Goal: Task Accomplishment & Management: Use online tool/utility

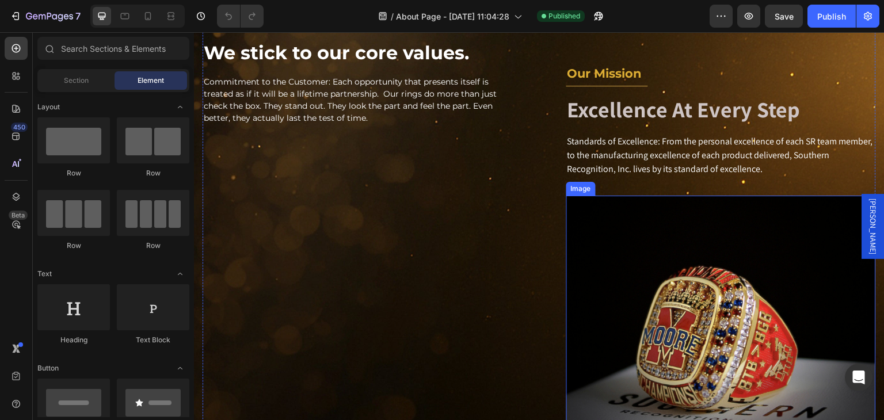
scroll to position [575, 0]
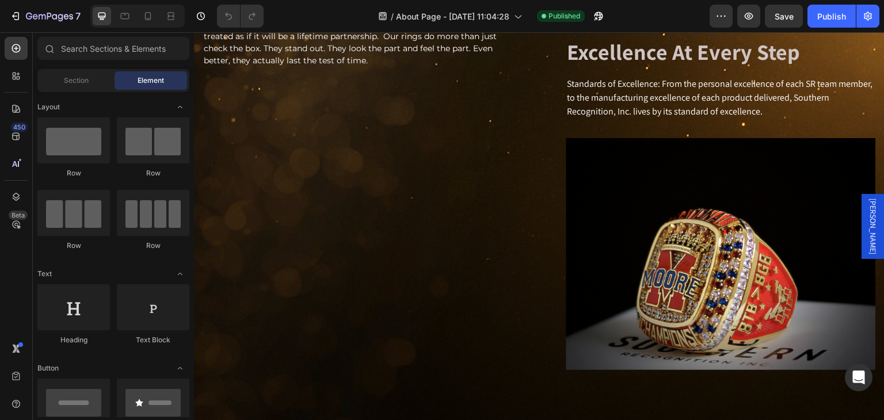
click at [867, 226] on span "[PERSON_NAME]" at bounding box center [873, 227] width 12 height 56
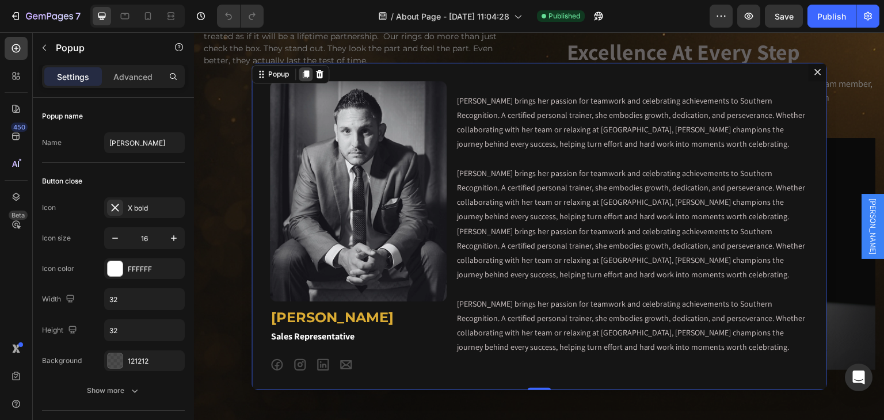
click at [304, 72] on icon "Dialog content" at bounding box center [306, 74] width 6 height 8
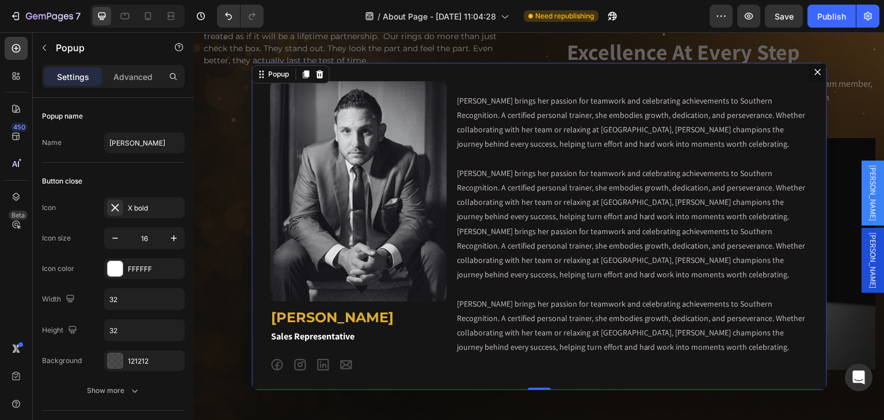
click at [817, 73] on icon "Dialog content" at bounding box center [817, 71] width 9 height 9
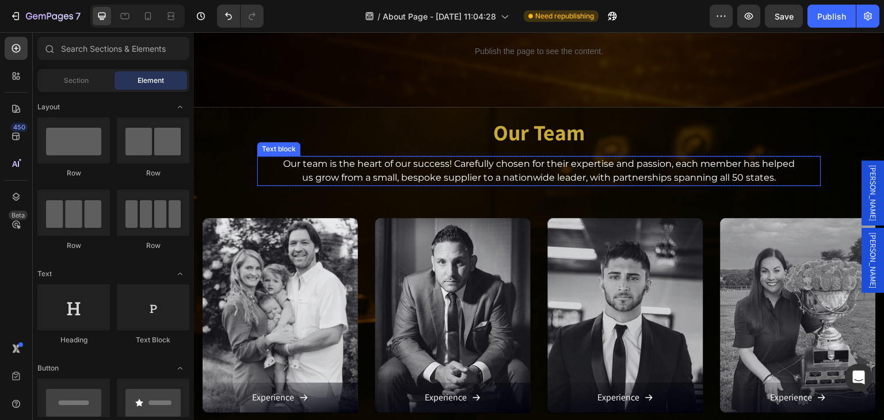
scroll to position [921, 0]
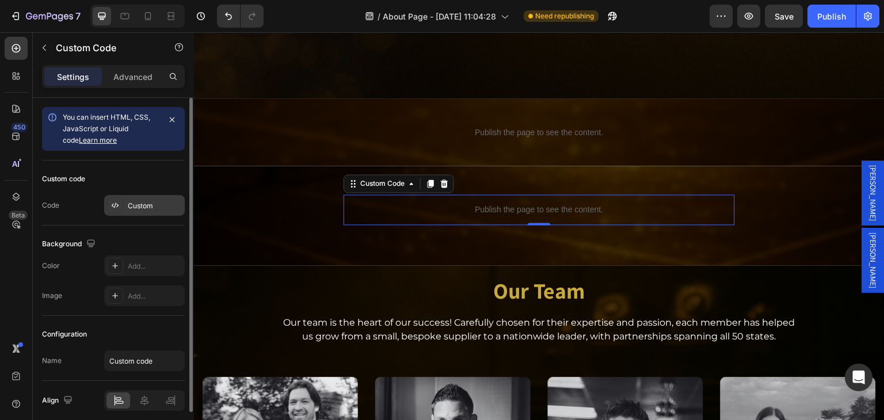
click at [160, 212] on div "Custom" at bounding box center [144, 205] width 81 height 21
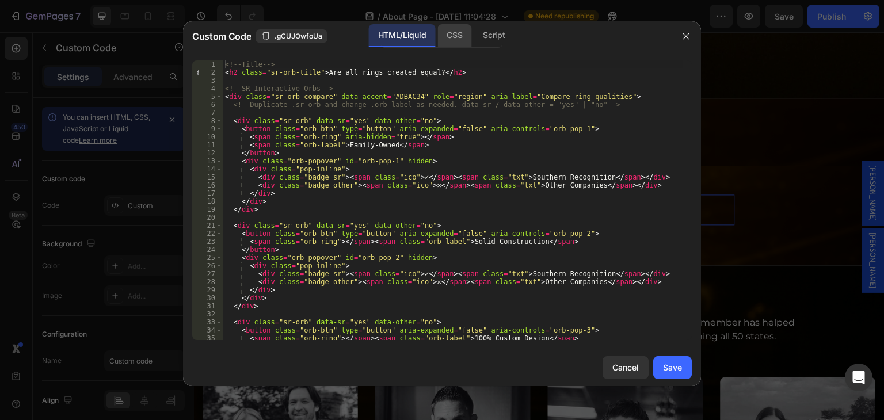
click at [474, 43] on div "CSS" at bounding box center [494, 35] width 40 height 23
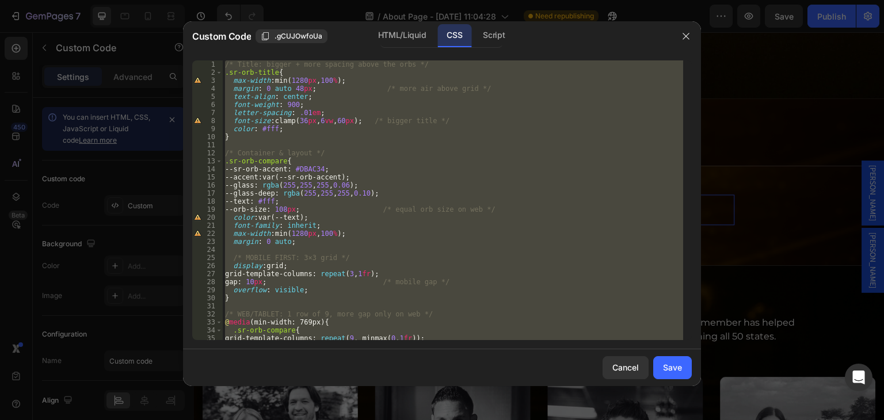
scroll to position [0, 0]
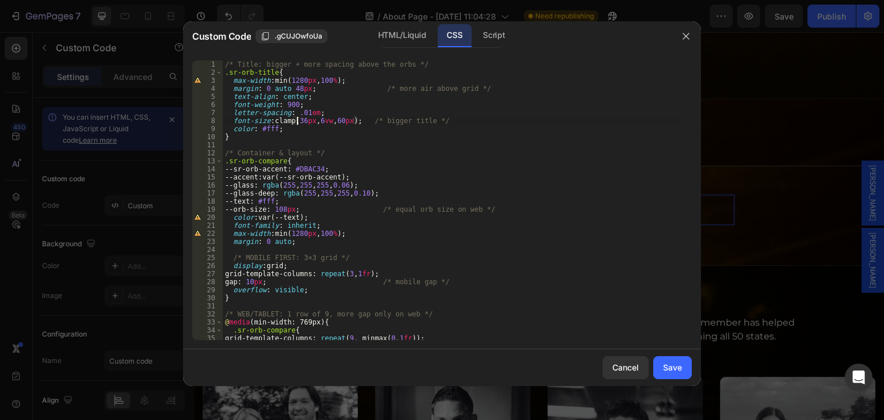
click at [352, 123] on div "/* Title: bigger + more spacing above the orbs */ .sr-orb-title { max-width : m…" at bounding box center [453, 208] width 460 height 296
paste textarea "42px, 7vw, 72"
type textarea "font-size: clamp(42px, 7vw, 72px); /* bigger title */"
click at [669, 367] on div "Save" at bounding box center [672, 367] width 19 height 12
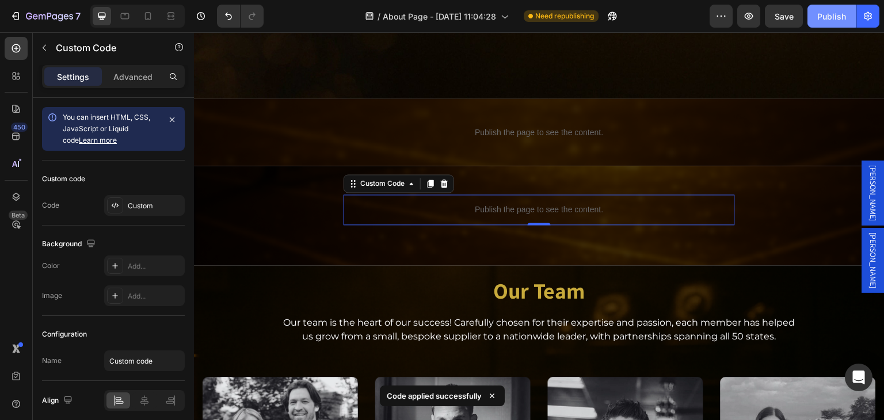
click at [827, 11] on div "Publish" at bounding box center [831, 16] width 29 height 12
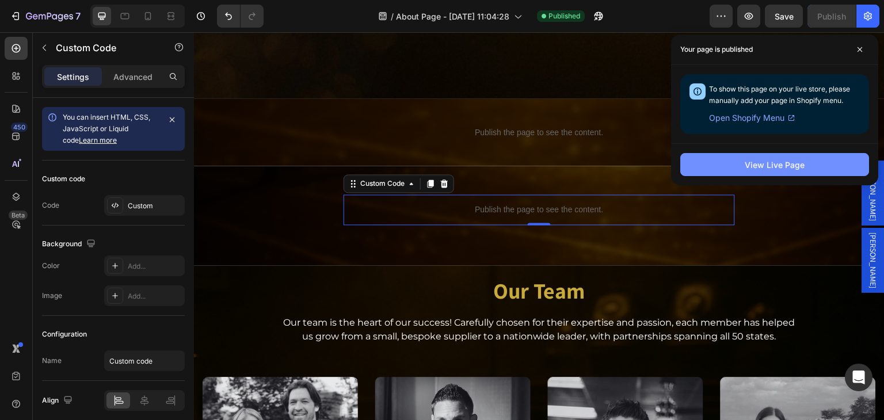
click at [794, 162] on div "View Live Page" at bounding box center [775, 165] width 60 height 12
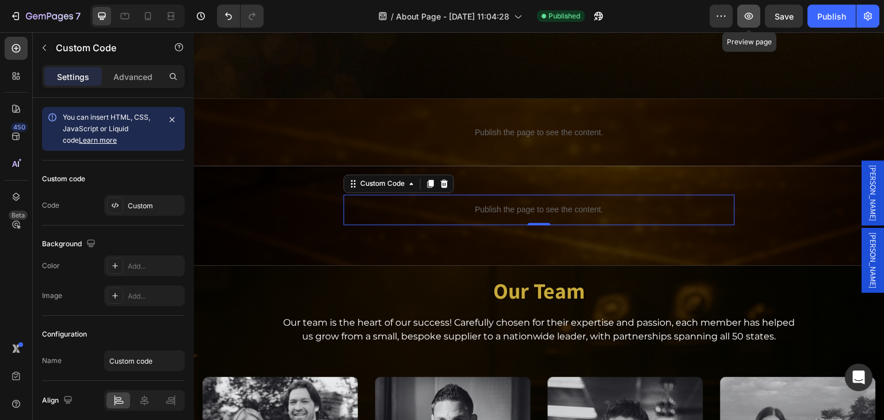
click at [749, 19] on icon "button" at bounding box center [749, 16] width 9 height 7
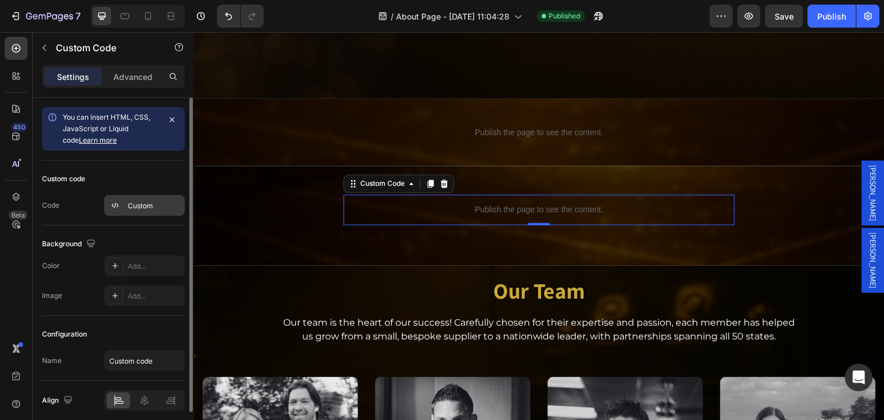
click at [132, 201] on div "Custom" at bounding box center [155, 206] width 54 height 10
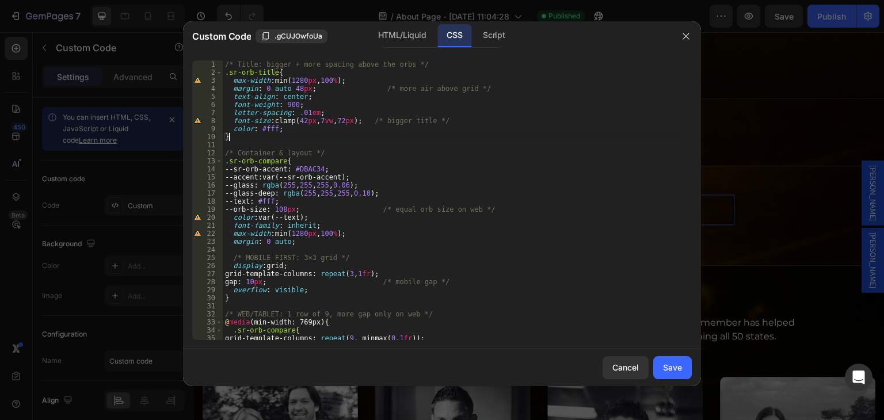
click at [245, 138] on div "/* Title: bigger + more spacing above the orbs */ .sr-orb-title { max-width : m…" at bounding box center [453, 208] width 460 height 296
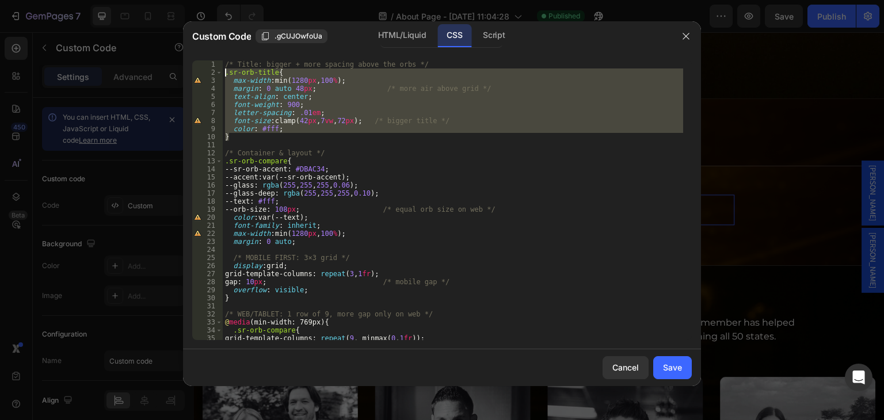
click at [224, 73] on div "/* Title: bigger + more spacing above the orbs */ .sr-orb-title { max-width : m…" at bounding box center [453, 208] width 460 height 296
type textarea ".sr-orb-title{ max-width: min(1280px, 100%);"
paste textarea
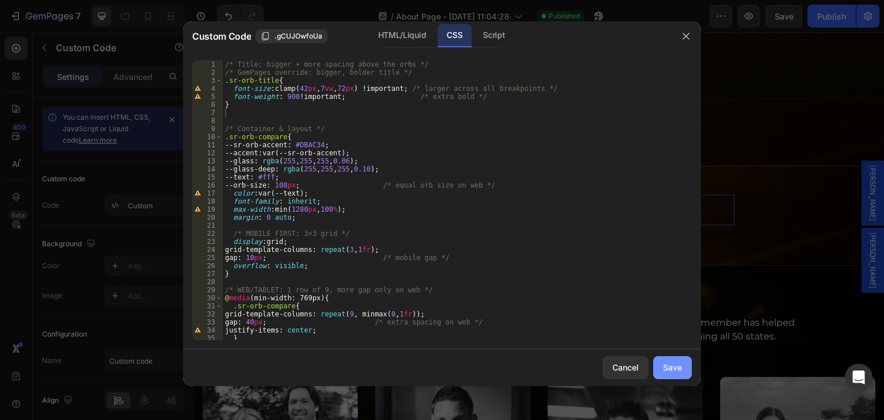
click at [674, 369] on div "Save" at bounding box center [672, 367] width 19 height 12
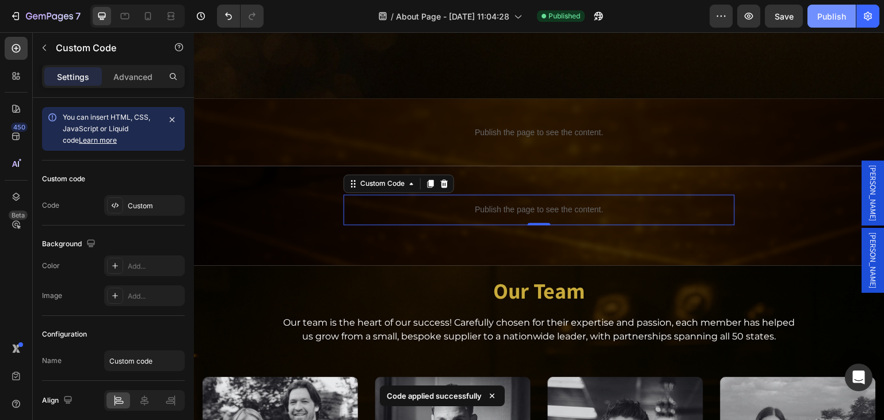
click at [829, 18] on div "Publish" at bounding box center [831, 16] width 29 height 12
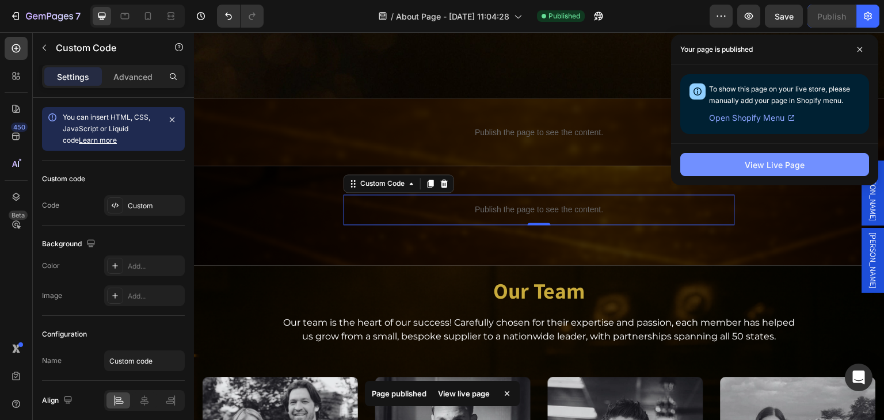
click at [778, 166] on div "View Live Page" at bounding box center [775, 165] width 60 height 12
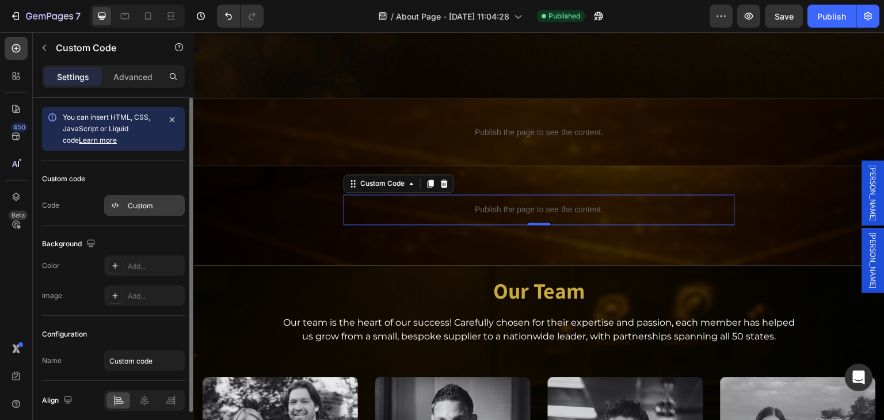
click at [137, 203] on div "Custom" at bounding box center [155, 206] width 54 height 10
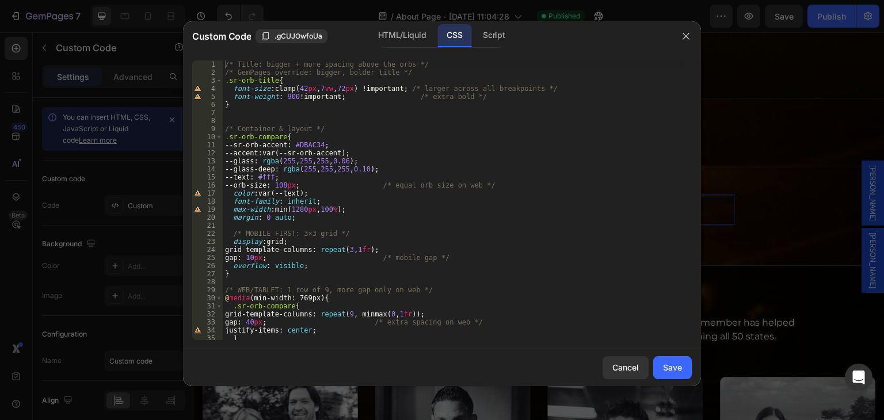
click at [291, 100] on div "/* Title: bigger + more spacing above the orbs */ /* GemPages override: bigger,…" at bounding box center [453, 208] width 460 height 296
click at [292, 97] on div "/* Title: bigger + more spacing above the orbs */ /* GemPages override: bigger,…" at bounding box center [453, 208] width 460 height 296
type textarea "font-weight: 500 !important; /* extra bold */"
click at [669, 364] on div "Save" at bounding box center [672, 367] width 19 height 12
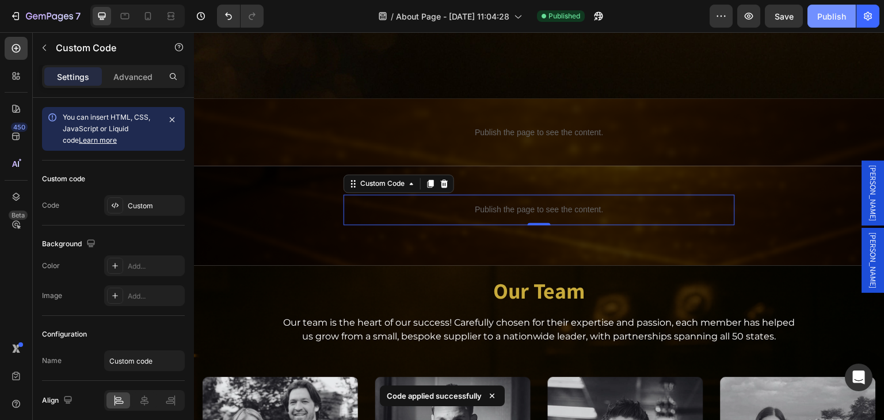
click at [829, 16] on div "Publish" at bounding box center [831, 16] width 29 height 12
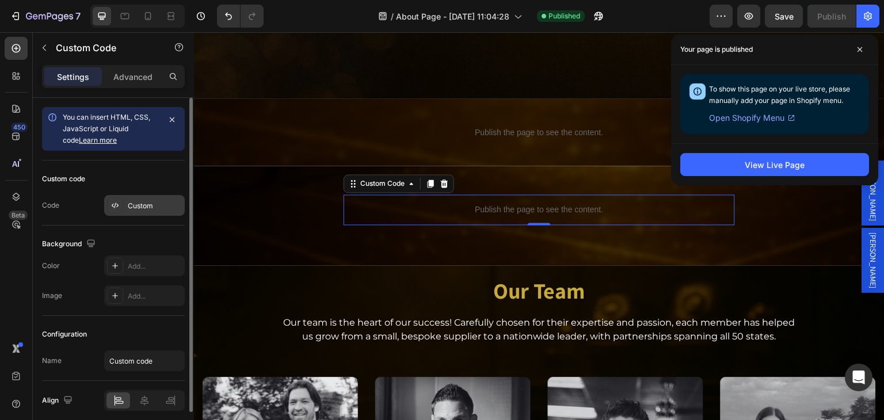
click at [140, 208] on div "Custom" at bounding box center [155, 206] width 54 height 10
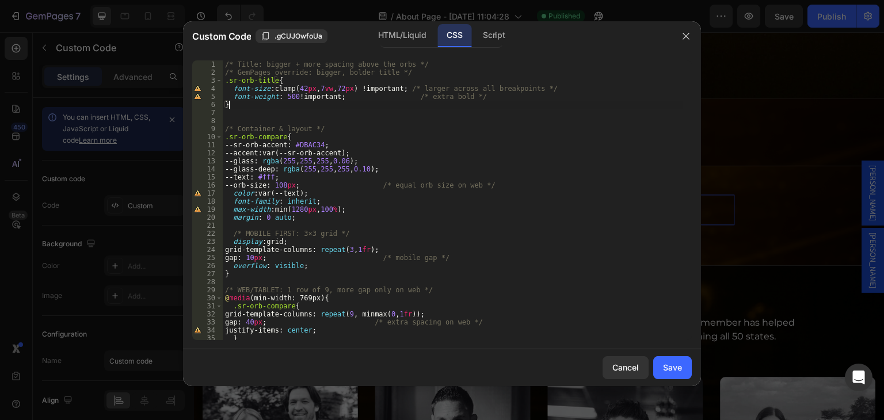
click at [231, 106] on div "/* Title: bigger + more spacing above the orbs */ /* GemPages override: bigger,…" at bounding box center [453, 208] width 460 height 296
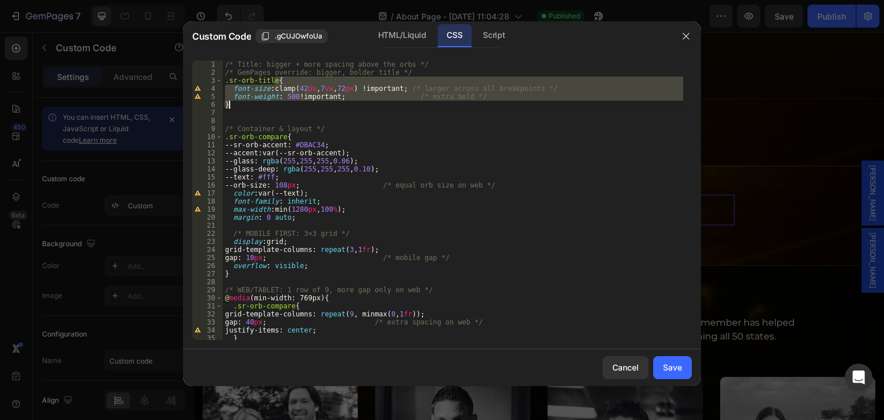
click at [231, 106] on div "/* Title: bigger + more spacing above the orbs */ /* GemPages override: bigger,…" at bounding box center [453, 208] width 460 height 296
click at [337, 101] on div "/* Title: bigger + more spacing above the orbs */ /* GemPages override: bigger,…" at bounding box center [453, 200] width 460 height 280
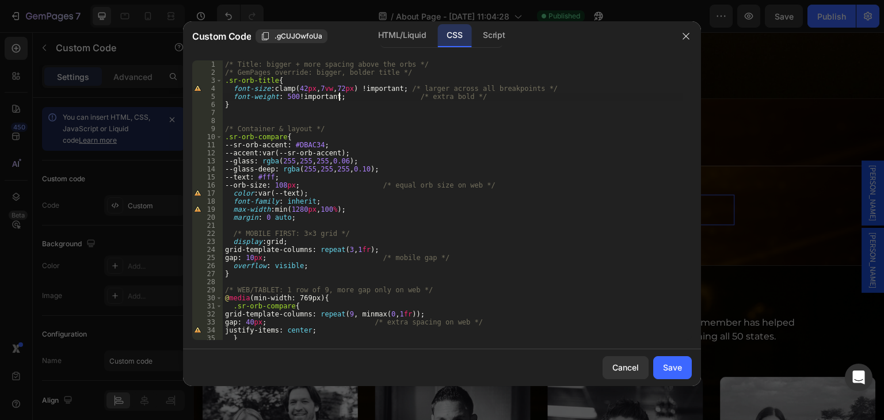
click at [339, 98] on div "/* Title: bigger + more spacing above the orbs */ /* GemPages override: bigger,…" at bounding box center [453, 208] width 460 height 296
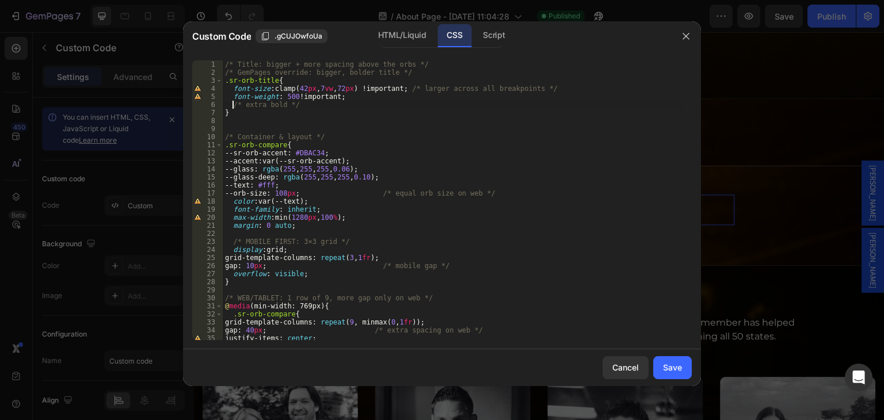
paste textarea "color: #fff;"
type textarea "font-weight: 500 !important; /* extra bold */"
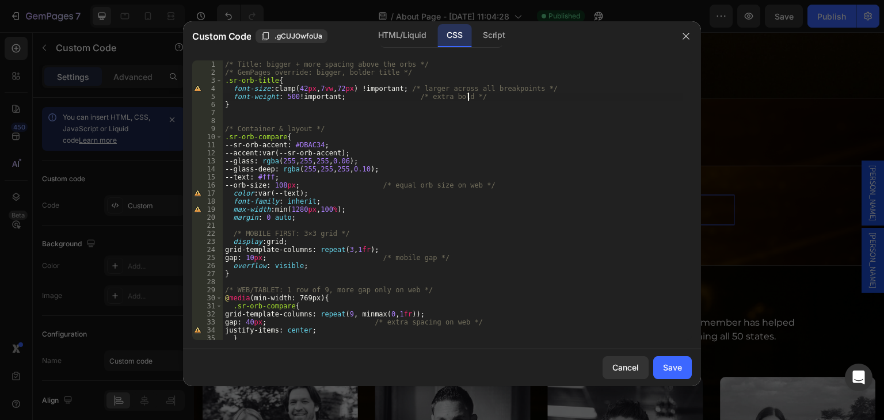
click at [472, 97] on div "/* Title: bigger + more spacing above the orbs */ /* GemPages override: bigger,…" at bounding box center [453, 208] width 460 height 296
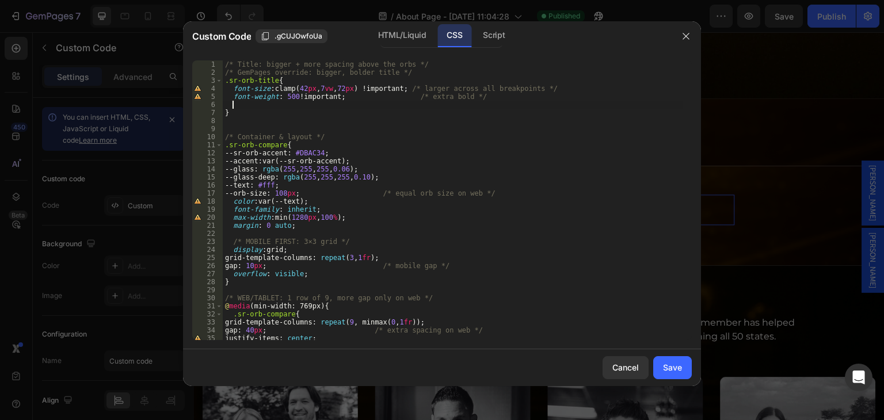
paste textarea "color: #fff;"
type textarea "color: #fff;"
click at [672, 364] on div "Save" at bounding box center [672, 367] width 19 height 12
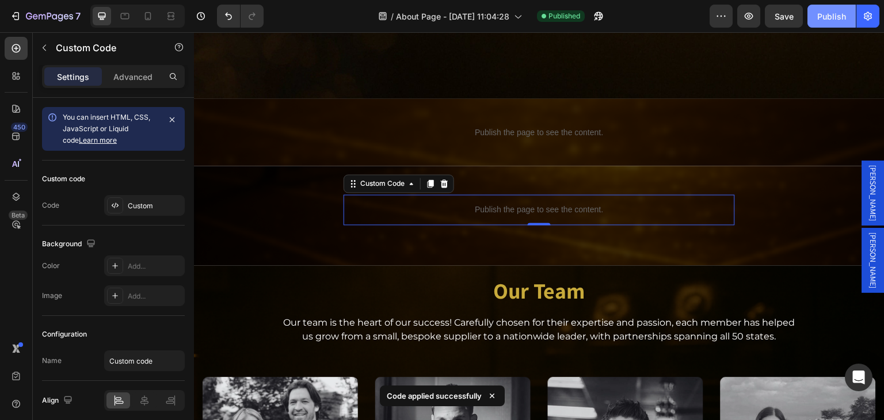
click at [838, 17] on div "Publish" at bounding box center [831, 16] width 29 height 12
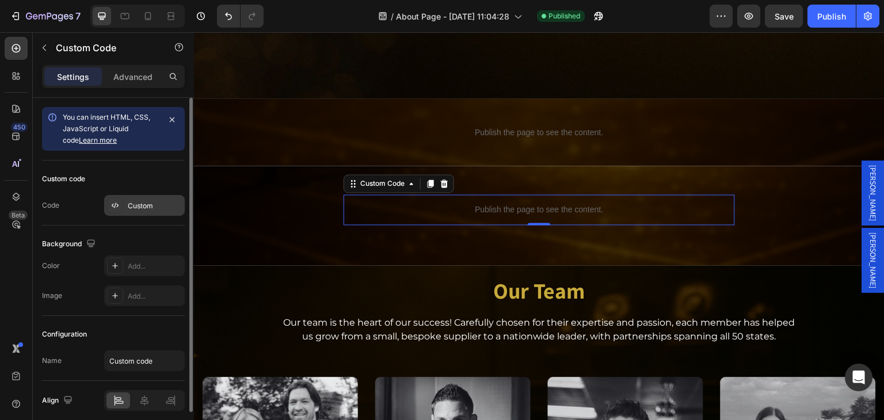
click at [136, 205] on div "Custom" at bounding box center [155, 206] width 54 height 10
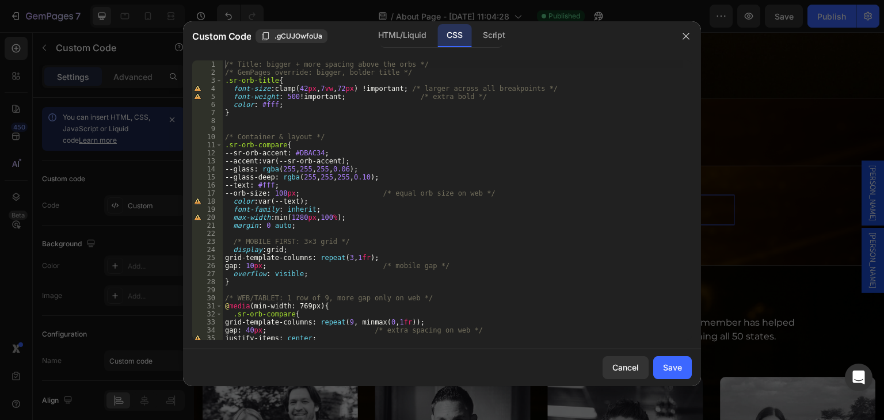
click at [322, 87] on div "/* Title: bigger + more spacing above the orbs */ /* GemPages override: bigger,…" at bounding box center [453, 208] width 460 height 296
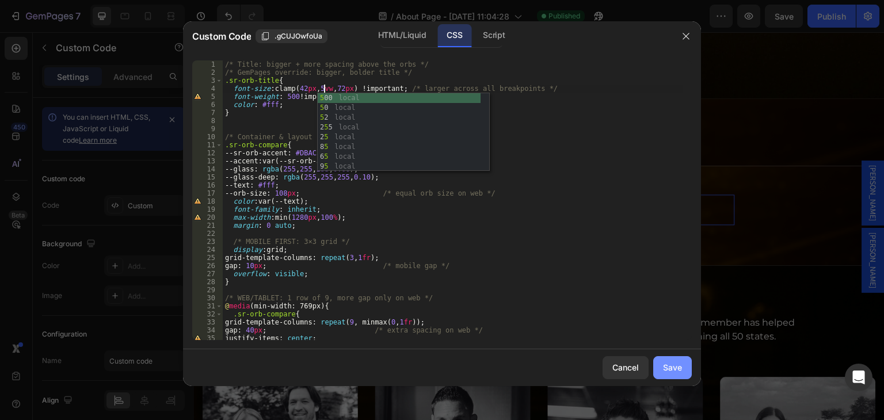
type textarea "font-size: clamp(42px, 5vw, 72px) !important; /* larger across all breakpoints …"
click at [666, 370] on div "Save" at bounding box center [672, 367] width 19 height 12
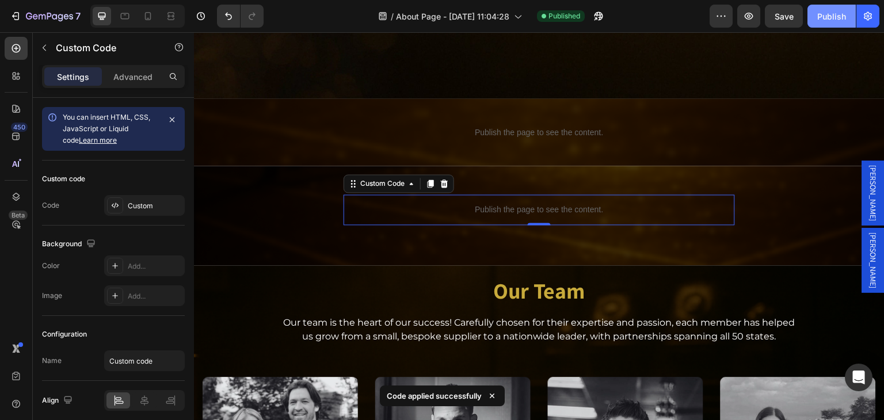
click at [831, 10] on div "Publish" at bounding box center [831, 16] width 29 height 12
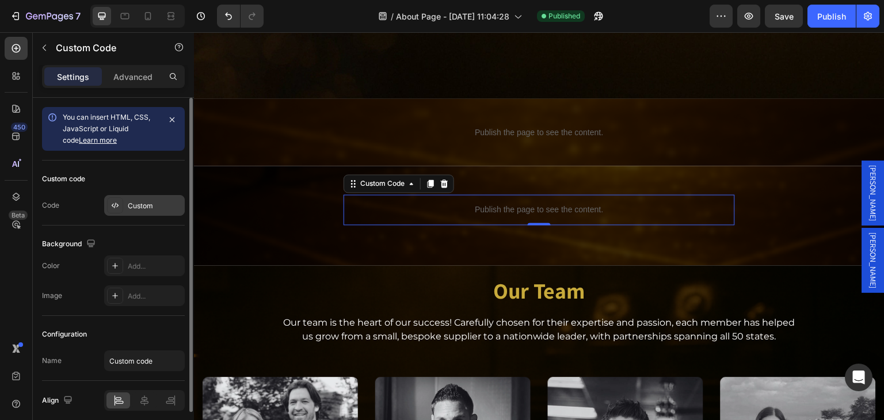
click at [128, 201] on div "Custom" at bounding box center [155, 206] width 54 height 10
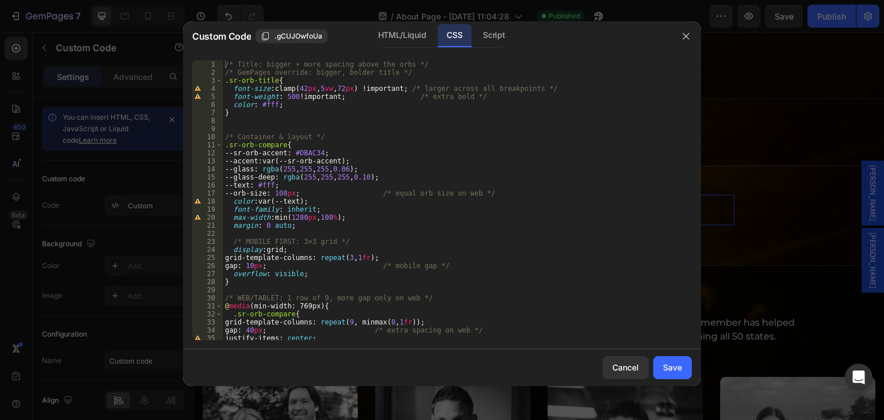
click at [322, 88] on div "/* Title: bigger + more spacing above the orbs */ /* GemPages override: bigger,…" at bounding box center [453, 208] width 460 height 296
type textarea "font-size: clamp(42px, 7vw, 72px) !important; /* larger across all breakpoints …"
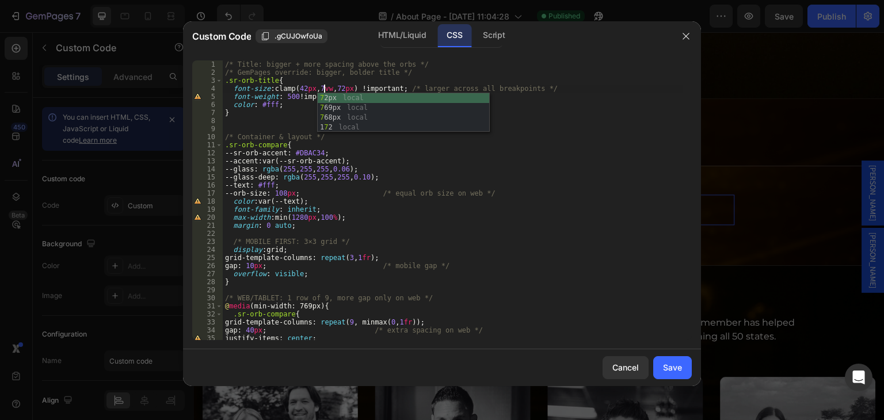
click at [291, 117] on div "/* Title: bigger + more spacing above the orbs */ /* GemPages override: bigger,…" at bounding box center [453, 208] width 460 height 296
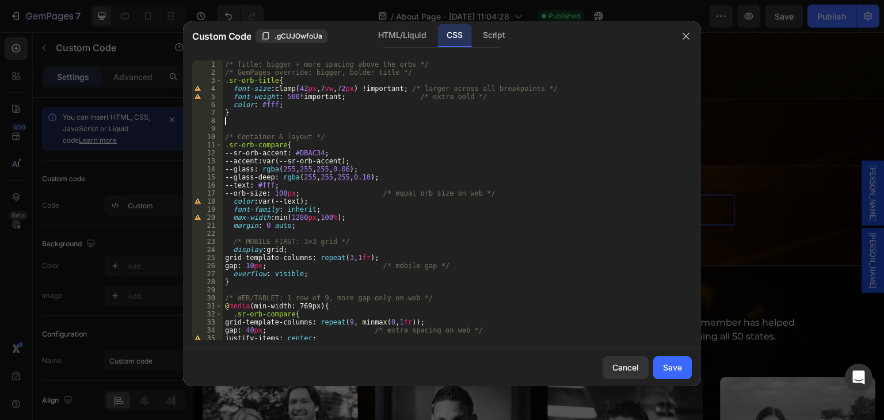
scroll to position [0, 0]
click at [344, 88] on div "/* Title: bigger + more spacing above the orbs */ /* GemPages override: bigger,…" at bounding box center [453, 208] width 460 height 296
click at [346, 86] on div "/* Title: bigger + more spacing above the orbs */ /* GemPages override: bigger,…" at bounding box center [453, 208] width 460 height 296
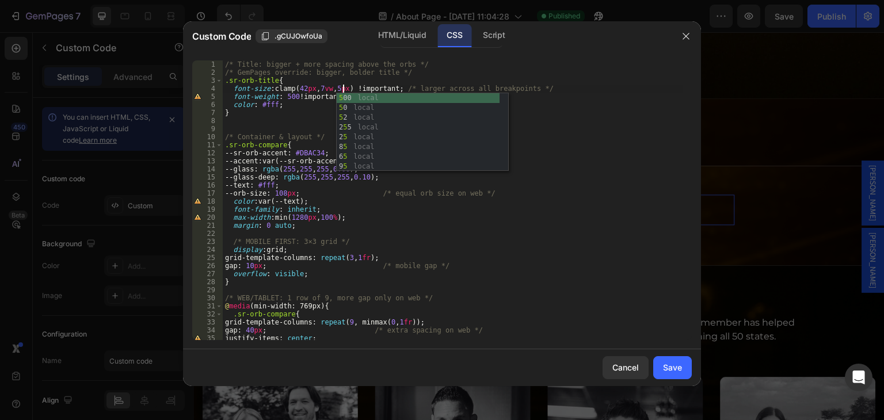
scroll to position [0, 10]
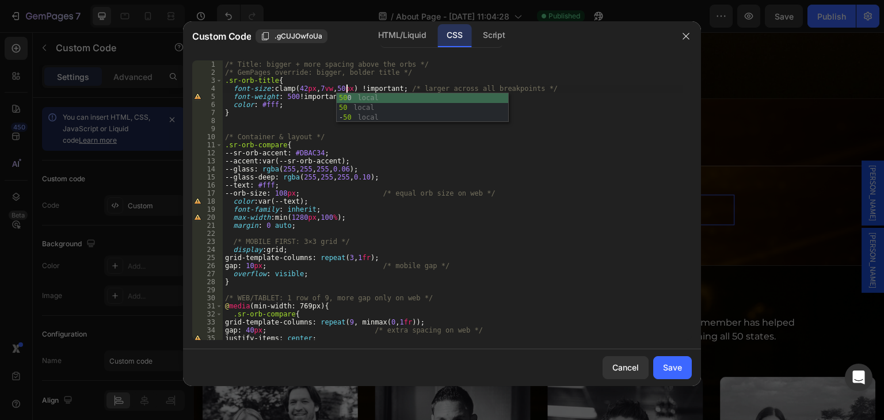
click at [317, 115] on div "/* Title: bigger + more spacing above the orbs */ /* GemPages override: bigger,…" at bounding box center [453, 208] width 460 height 296
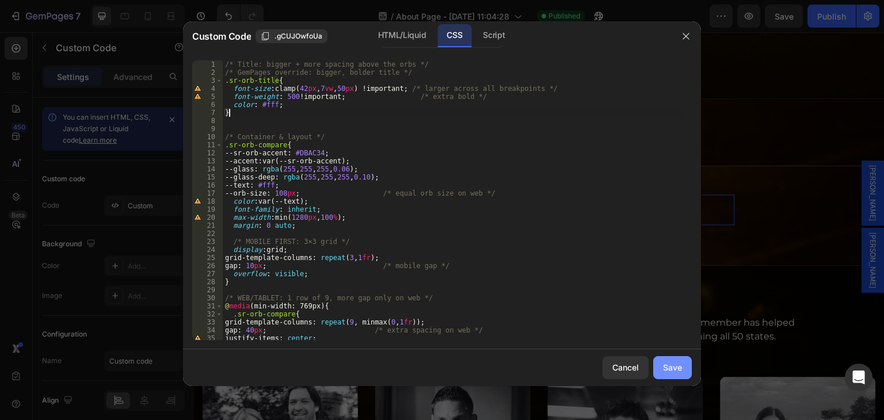
type textarea "}"
click at [672, 367] on div "Save" at bounding box center [672, 367] width 19 height 12
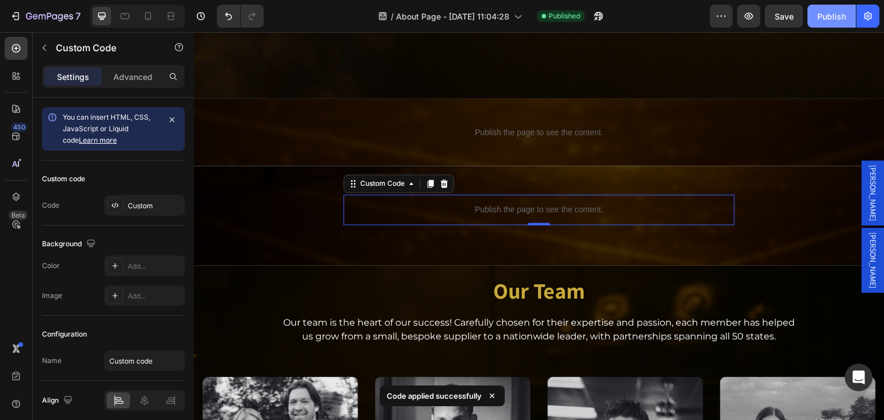
click at [826, 17] on div "Publish" at bounding box center [831, 16] width 29 height 12
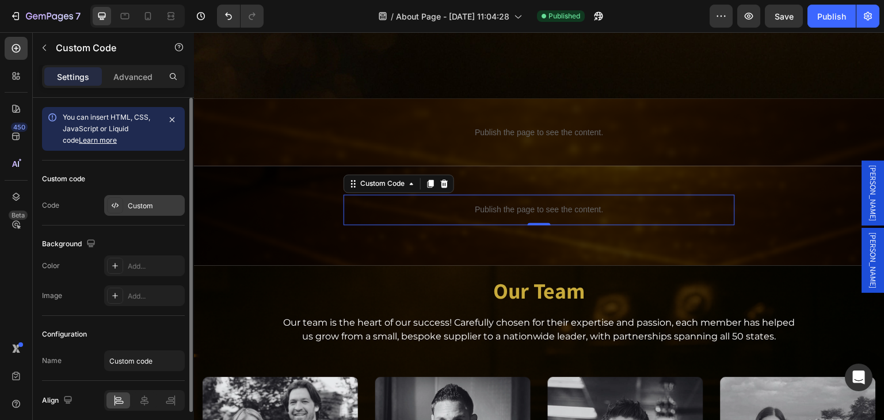
click at [154, 197] on div "Custom" at bounding box center [144, 205] width 81 height 21
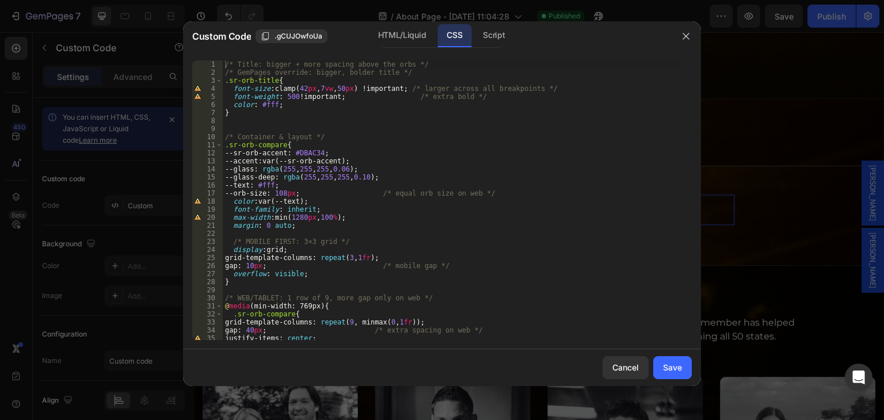
type textarea "font-size: clamp(42px, 7vw, 50px) !important; /* larger across all breakpoints …"
click at [344, 87] on div "/* Title: bigger + more spacing above the orbs */ /* GemPages override: bigger,…" at bounding box center [453, 208] width 460 height 296
click at [345, 86] on div "/* Title: bigger + more spacing above the orbs */ /* GemPages override: bigger,…" at bounding box center [453, 208] width 460 height 296
click at [358, 117] on div "/* Title: bigger + more spacing above the orbs */ /* GemPages override: bigger,…" at bounding box center [453, 208] width 460 height 296
click at [545, 86] on div "/* Title: bigger + more spacing above the orbs */ /* GemPages override: bigger,…" at bounding box center [453, 208] width 460 height 296
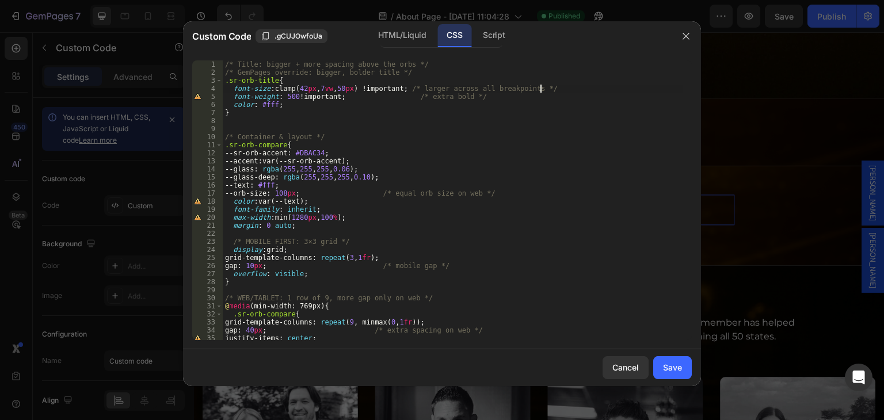
type textarea "font-size: clamp(42px, 7vw, 50px) !important; /* larger across all breakpoints …"
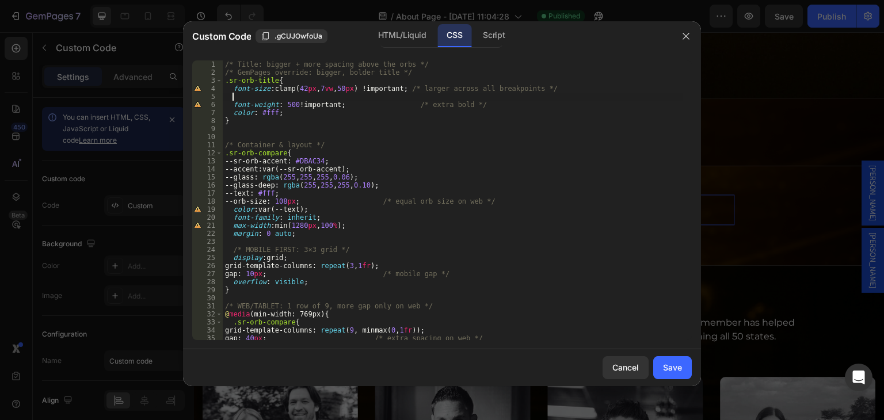
paste textarea "text-align: center;"
click at [237, 98] on div "/* Title: bigger + more spacing above the orbs */ /* GemPages override: bigger,…" at bounding box center [453, 208] width 460 height 296
click at [345, 92] on div "/* Title: bigger + more spacing above the orbs */ /* GemPages override: bigger,…" at bounding box center [453, 208] width 460 height 296
type textarea "font-size: clamp(42px, 7vw, 40px) !important; /* larger across all breakpoints …"
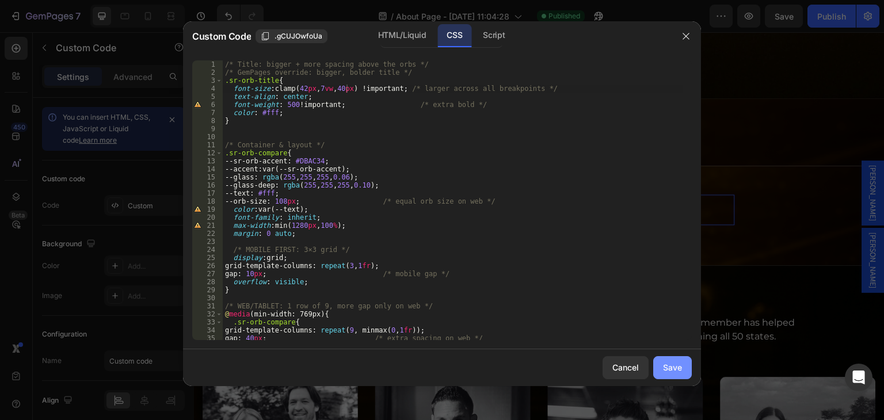
click at [665, 367] on div "Save" at bounding box center [672, 367] width 19 height 12
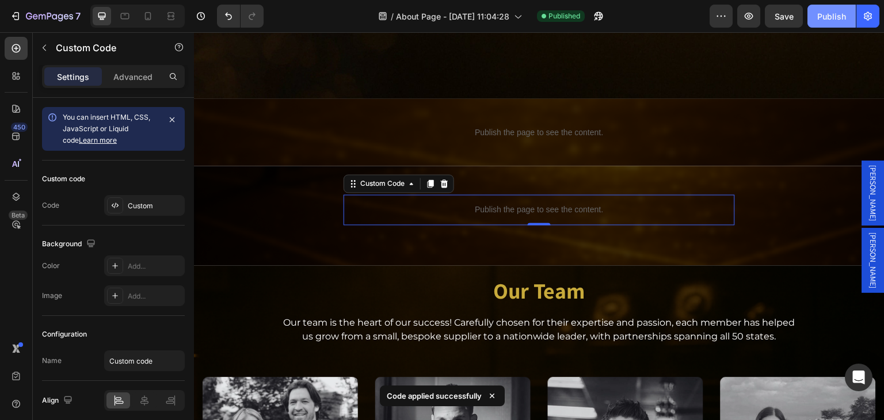
click at [824, 18] on div "Publish" at bounding box center [831, 16] width 29 height 12
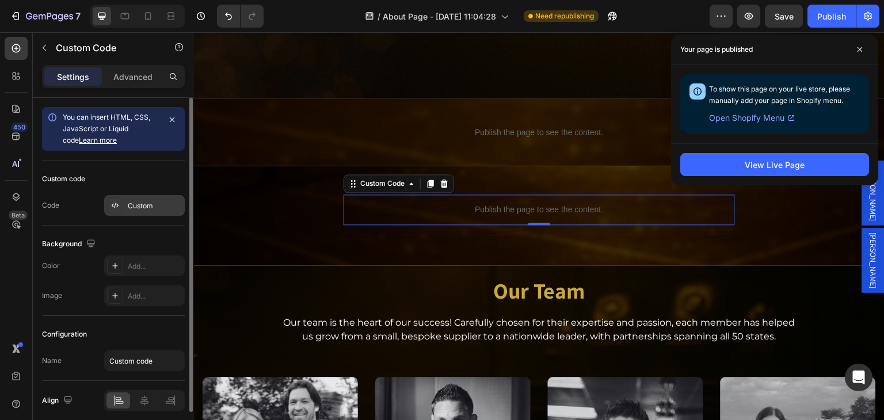
click at [157, 201] on div "Custom" at bounding box center [155, 206] width 54 height 10
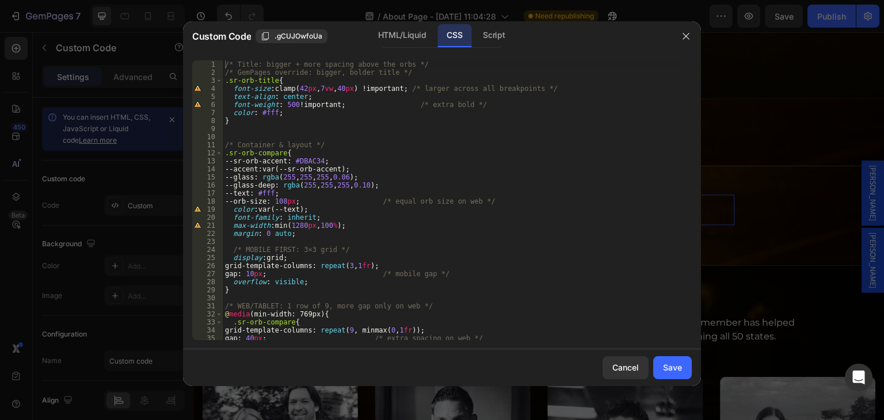
type textarea "font-size: clamp(42px, 7vw, 40px) !important; /* larger across all breakpoints …"
click at [547, 89] on div "/* Title: bigger + more spacing above the orbs */ /* GemPages override: bigger,…" at bounding box center [453, 208] width 460 height 296
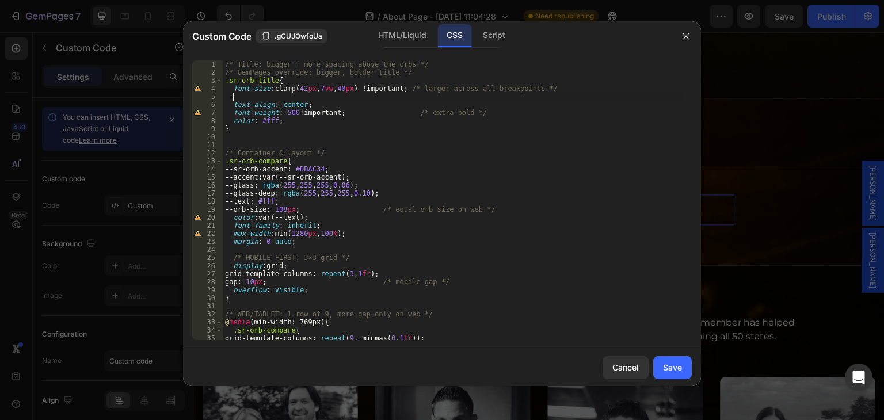
paste textarea "margin: 0 auto 48px; /* more air above grid */"
click at [238, 95] on div "/* Title: bigger + more spacing above the orbs */ /* GemPages override: bigger,…" at bounding box center [453, 208] width 460 height 296
click at [261, 95] on div "/* Title: bigger + more spacing above the orbs */ /* GemPages override: bigger,…" at bounding box center [453, 208] width 460 height 296
click at [263, 95] on div "/* Title: bigger + more spacing above the orbs */ /* GemPages override: bigger,…" at bounding box center [453, 208] width 460 height 296
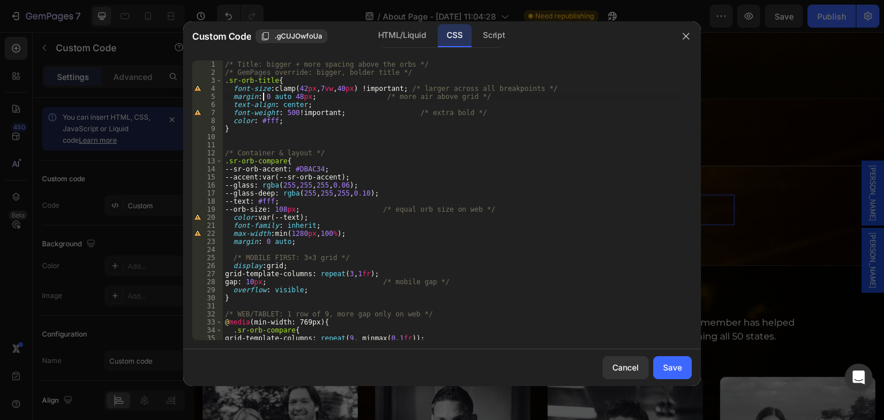
scroll to position [0, 3]
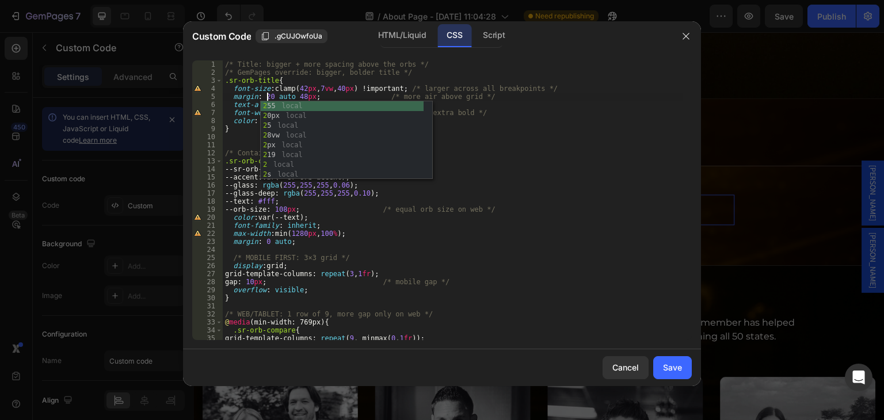
click at [557, 176] on div "/* Title: bigger + more spacing above the orbs */ /* GemPages override: bigger,…" at bounding box center [453, 208] width 460 height 296
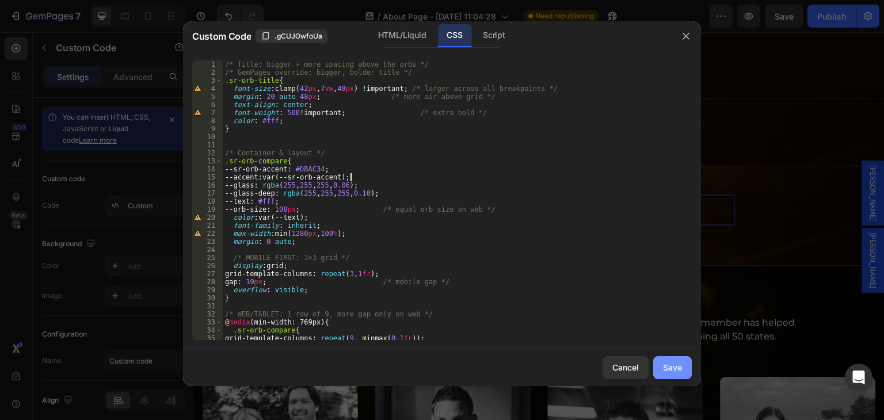
type textarea "--accent: var(--sr-orb-accent);"
click at [668, 367] on div "Save" at bounding box center [672, 367] width 19 height 12
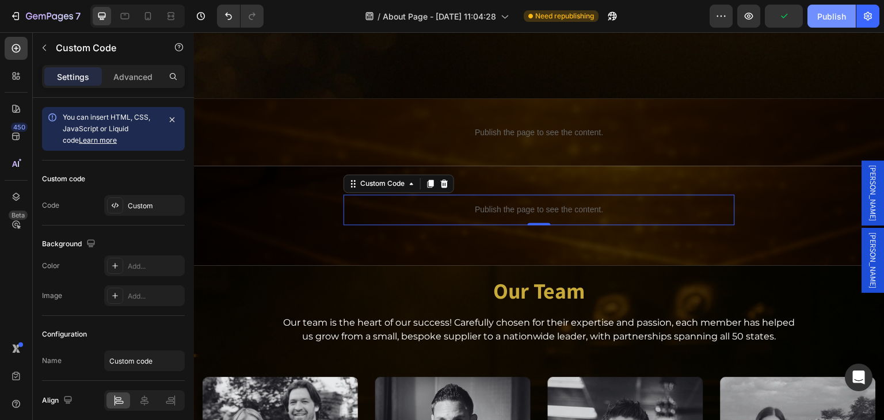
click at [833, 19] on div "Publish" at bounding box center [831, 16] width 29 height 12
